Goal: Information Seeking & Learning: Compare options

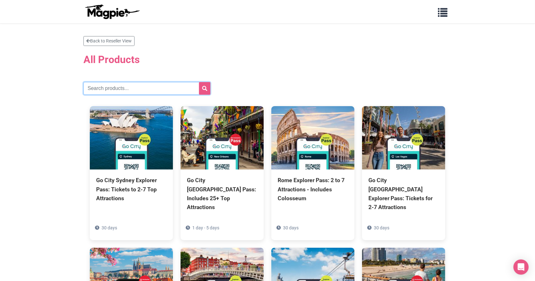
click at [123, 83] on input "text" at bounding box center [146, 88] width 127 height 13
type input "[US_STATE]"
click at [199, 82] on button "submit" at bounding box center [204, 88] width 11 height 13
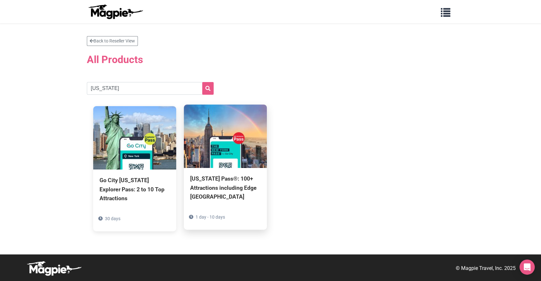
click at [241, 170] on div "[US_STATE] Pass®: 100+ Attractions including Edge [GEOGRAPHIC_DATA] 1 day - 10 …" at bounding box center [225, 199] width 83 height 62
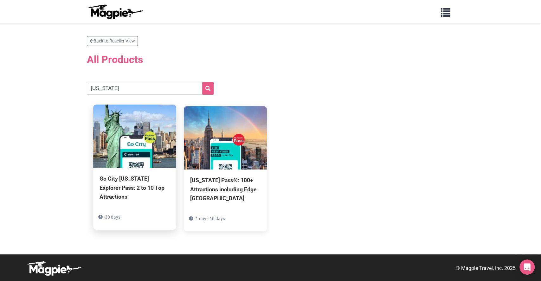
click at [129, 165] on img at bounding box center [134, 136] width 83 height 63
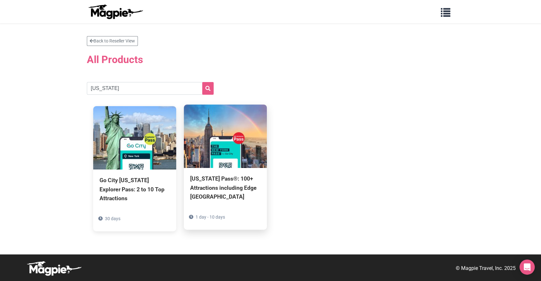
click at [245, 150] on img at bounding box center [225, 136] width 83 height 63
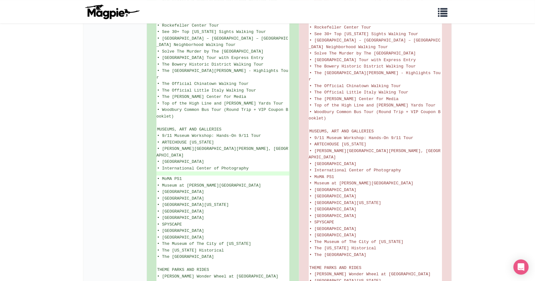
scroll to position [1870, 0]
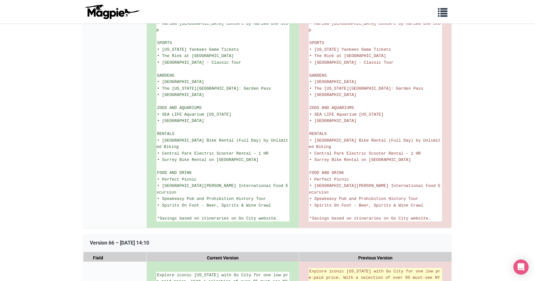
scroll to position [2354, 0]
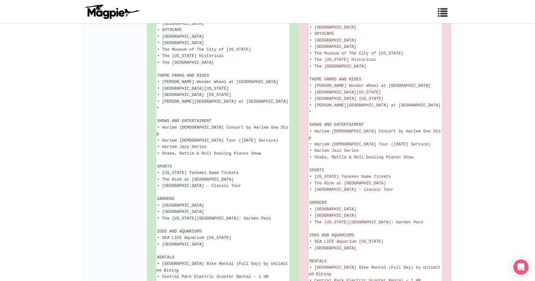
scroll to position [3254, 0]
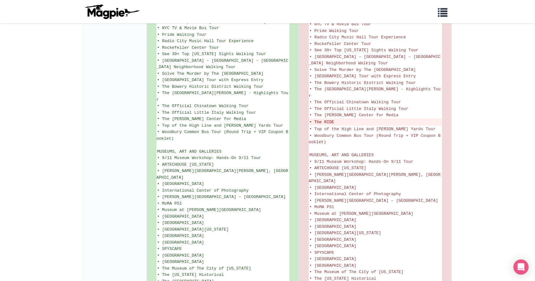
scroll to position [719, 0]
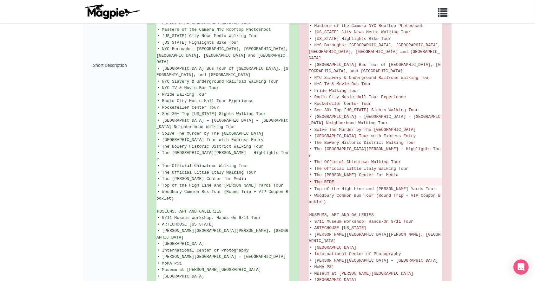
scroll to position [719, 0]
